Goal: Entertainment & Leisure: Consume media (video, audio)

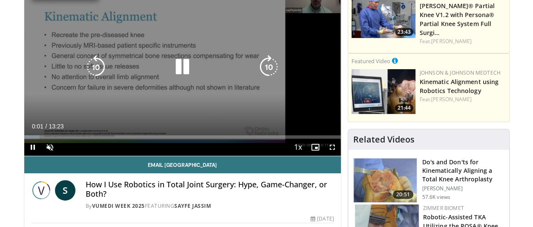
scroll to position [114, 0]
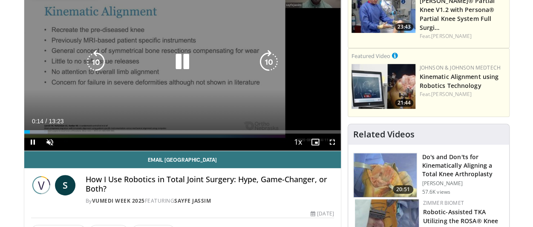
click at [275, 62] on icon "Video Player" at bounding box center [269, 62] width 24 height 24
click at [270, 61] on icon "Video Player" at bounding box center [269, 62] width 24 height 24
click at [271, 61] on icon "Video Player" at bounding box center [269, 62] width 24 height 24
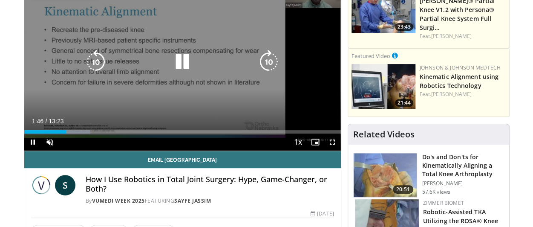
click at [271, 61] on icon "Video Player" at bounding box center [269, 62] width 24 height 24
click at [272, 60] on icon "Video Player" at bounding box center [269, 62] width 24 height 24
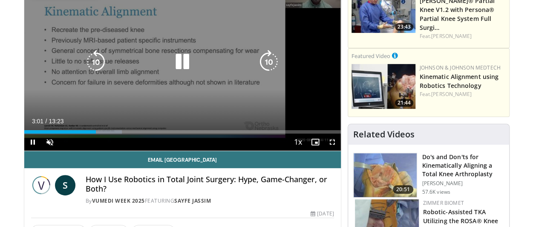
click at [272, 60] on icon "Video Player" at bounding box center [269, 62] width 24 height 24
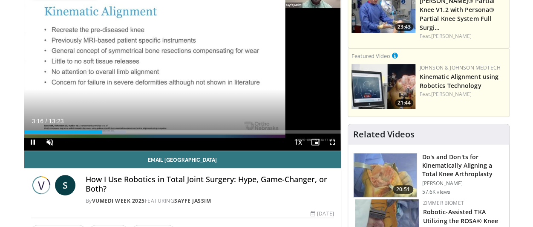
click at [272, 60] on div "10 seconds Tap to unmute" at bounding box center [182, 62] width 317 height 178
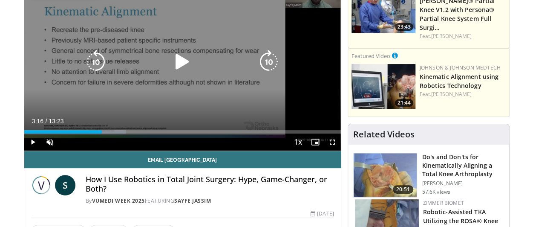
click at [272, 64] on icon "Video Player" at bounding box center [269, 62] width 24 height 24
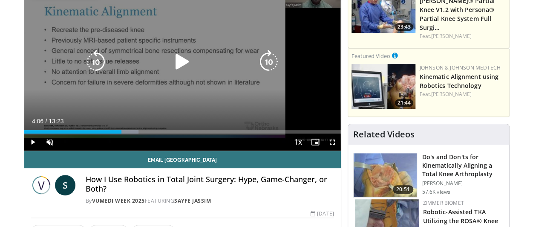
click at [272, 64] on icon "Video Player" at bounding box center [269, 62] width 24 height 24
